Goal: Information Seeking & Learning: Learn about a topic

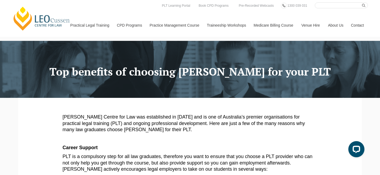
click at [267, 27] on link "Medicare Billing Course" at bounding box center [274, 25] width 48 height 23
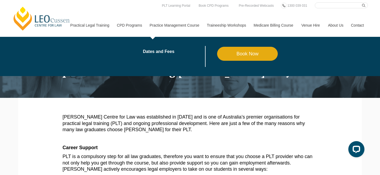
click at [171, 31] on link "Practice Management Course" at bounding box center [174, 25] width 57 height 23
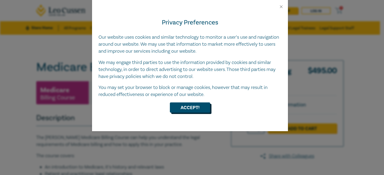
click at [202, 108] on button "Accept!" at bounding box center [190, 107] width 40 height 10
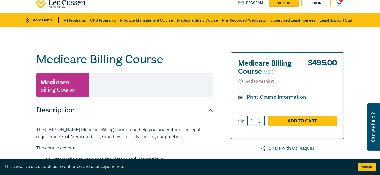
scroll to position [4, 0]
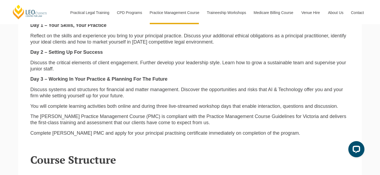
scroll to position [603, 0]
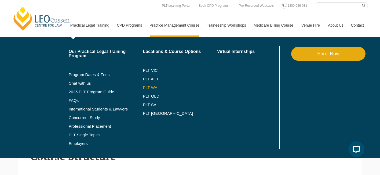
click at [145, 86] on link "PLT WA" at bounding box center [173, 87] width 61 height 4
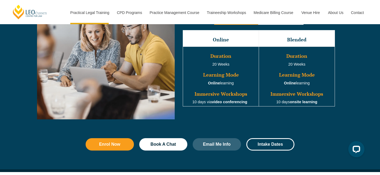
scroll to position [522, 0]
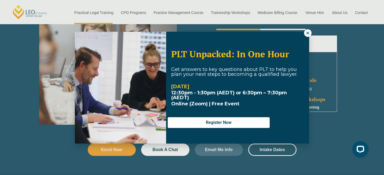
click at [306, 33] on icon at bounding box center [307, 33] width 5 height 5
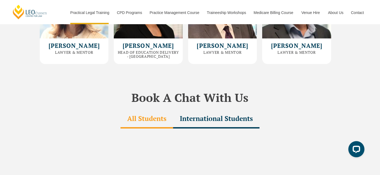
scroll to position [1588, 0]
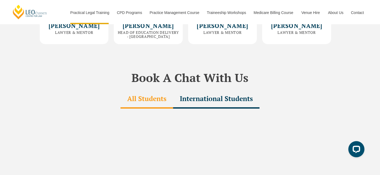
click at [219, 90] on div "International Students" at bounding box center [216, 99] width 86 height 19
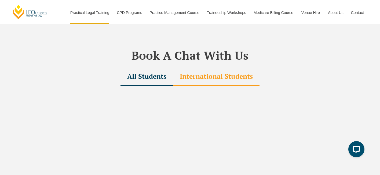
scroll to position [1614, 0]
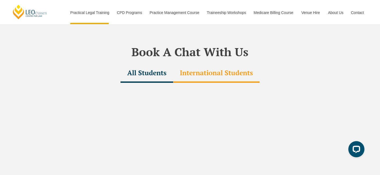
click at [163, 64] on div "All Students" at bounding box center [146, 73] width 53 height 19
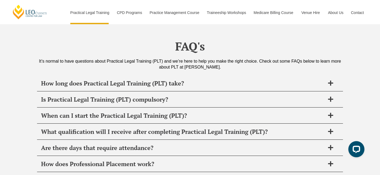
scroll to position [2567, 0]
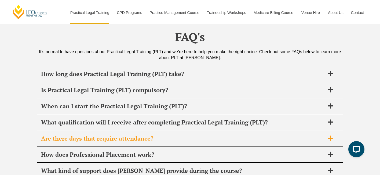
click at [115, 134] on h2 "Are there days that require attendance?" at bounding box center [183, 138] width 284 height 8
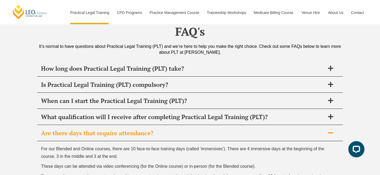
scroll to position [2566, 0]
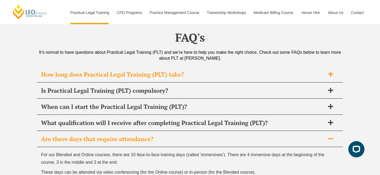
click at [152, 67] on div "How long does Practical Legal Training (PLT) take?" at bounding box center [190, 75] width 306 height 16
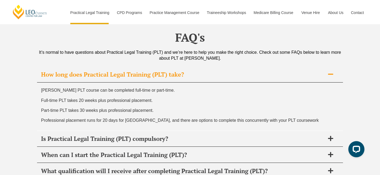
click at [152, 67] on div "How long does Practical Legal Training (PLT) take?" at bounding box center [190, 75] width 306 height 16
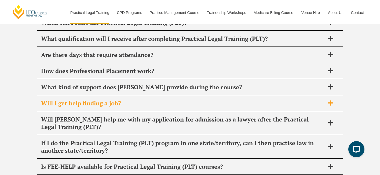
scroll to position [2651, 0]
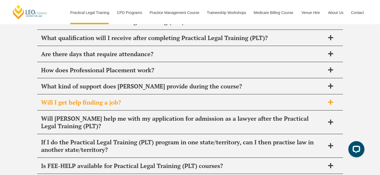
click at [155, 98] on h2 "Will I get help finding a job?" at bounding box center [183, 102] width 284 height 8
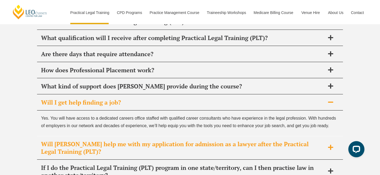
click at [157, 140] on h2 "Will [PERSON_NAME] help me with my application for admission as a lawyer after …" at bounding box center [183, 147] width 284 height 15
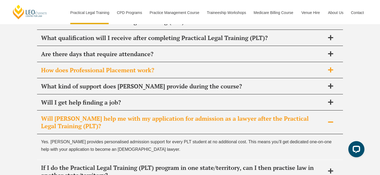
click at [166, 66] on h2 "How does Professional Placement work?" at bounding box center [183, 70] width 284 height 8
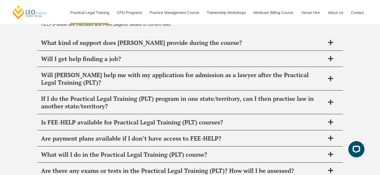
scroll to position [2739, 0]
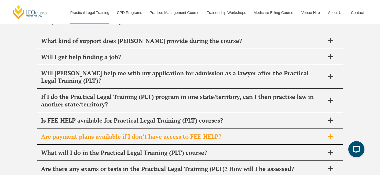
click at [155, 133] on h2 "Are payment plans available if I don’t have access to FEE-HELP?" at bounding box center [183, 137] width 284 height 8
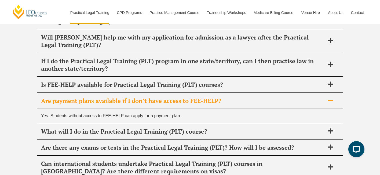
scroll to position [2713, 0]
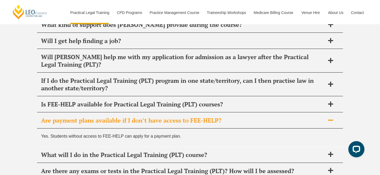
click at [151, 116] on h2 "Are payment plans available if I don’t have access to FEE-HELP?" at bounding box center [183, 120] width 284 height 8
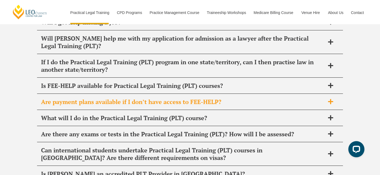
scroll to position [2736, 0]
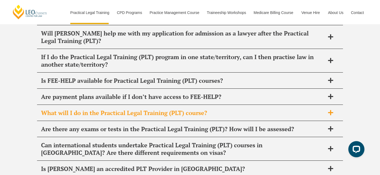
click at [153, 109] on h2 "What will I do in the Practical Legal Training (PLT) course?" at bounding box center [183, 113] width 284 height 8
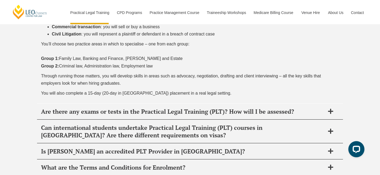
scroll to position [2887, 0]
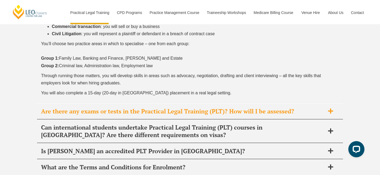
click at [171, 107] on h2 "Are there any exams or tests in the Practical Legal Training (PLT)? How will I …" at bounding box center [183, 111] width 284 height 8
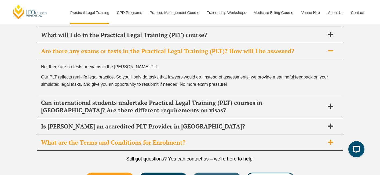
scroll to position [2814, 0]
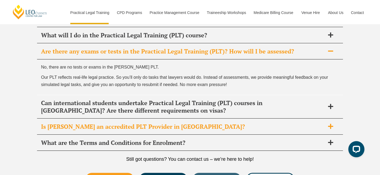
click at [174, 123] on h2 "Is [PERSON_NAME] an accredited PLT Provider in [GEOGRAPHIC_DATA]?" at bounding box center [183, 127] width 284 height 8
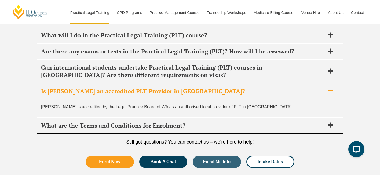
click at [174, 122] on h2 "What are the Terms and Conditions for Enrolment?" at bounding box center [183, 126] width 284 height 8
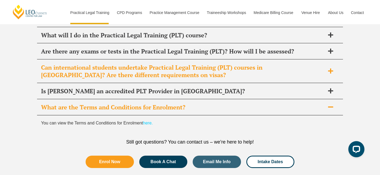
click at [188, 64] on h2 "Can international students undertake Practical Legal Training (PLT) courses in …" at bounding box center [183, 71] width 284 height 15
